Goal: Register for event/course

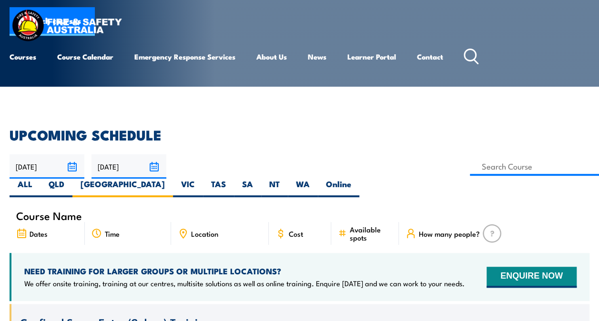
scroll to position [238, 0]
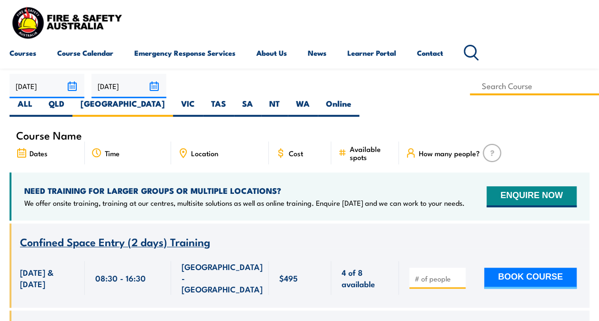
drag, startPoint x: 278, startPoint y: 91, endPoint x: 282, endPoint y: 87, distance: 5.4
click at [470, 91] on input at bounding box center [534, 86] width 129 height 19
click at [470, 86] on input at bounding box center [534, 86] width 129 height 19
type input "Fire Extinguisher Training"
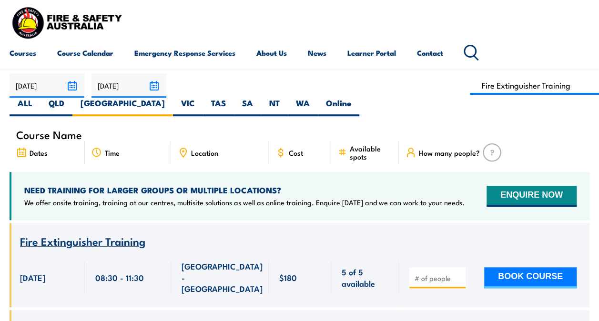
scroll to position [191, 0]
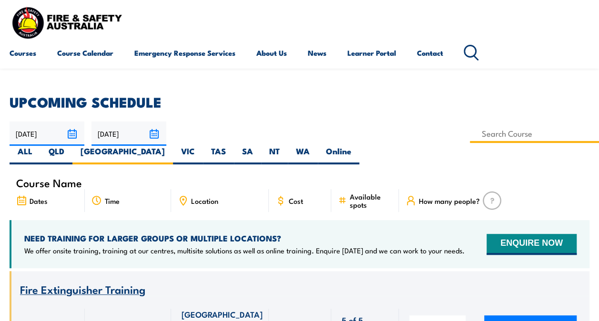
click at [470, 132] on input at bounding box center [534, 133] width 129 height 19
click at [470, 133] on input "Fire Extinguisher Training" at bounding box center [534, 133] width 129 height 19
type input "Fire Extinguisher / Fire Warden Training"
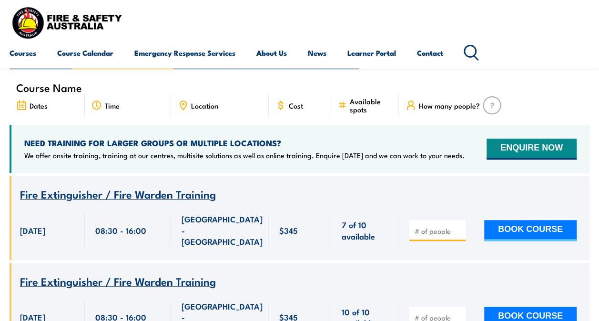
click at [338, 176] on div "Course Name Fire Extinguisher / Fire Warden Training" at bounding box center [300, 188] width 580 height 25
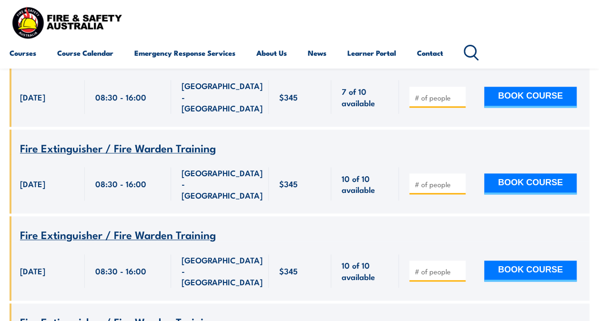
scroll to position [477, 0]
